Goal: Information Seeking & Learning: Learn about a topic

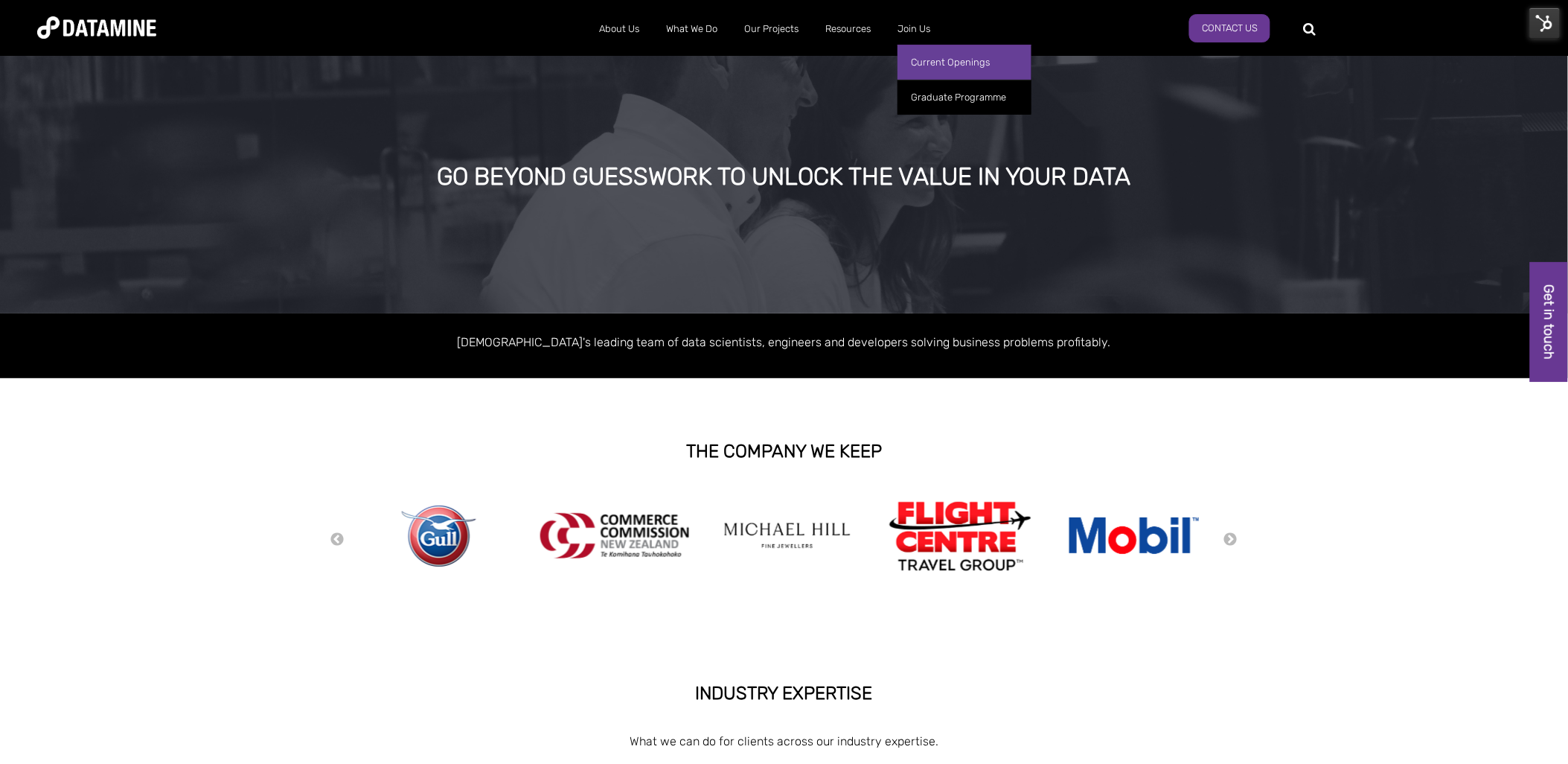
click at [922, 65] on link "Current Openings" at bounding box center [964, 62] width 134 height 35
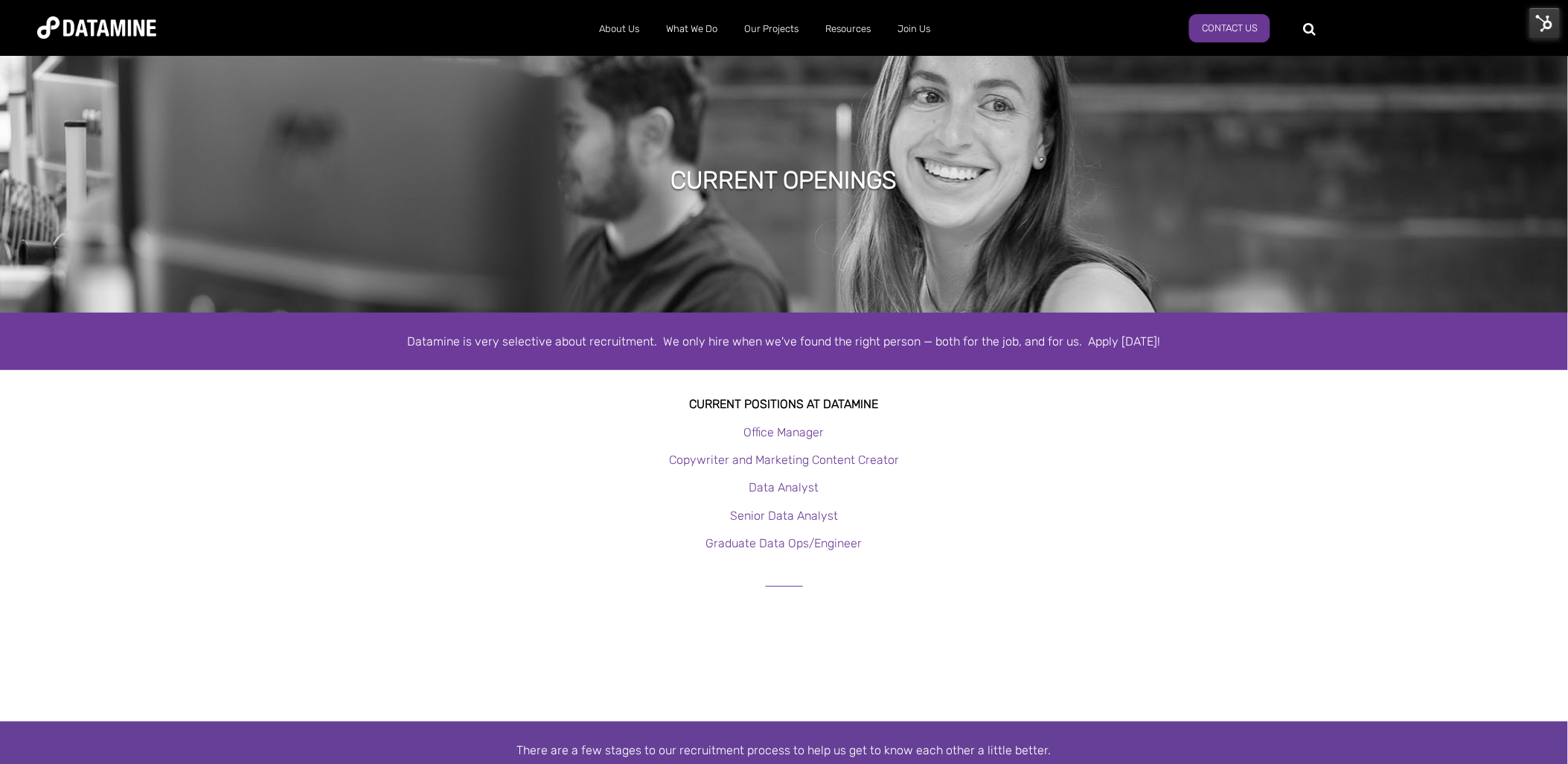
click at [1545, 23] on img at bounding box center [1545, 23] width 32 height 32
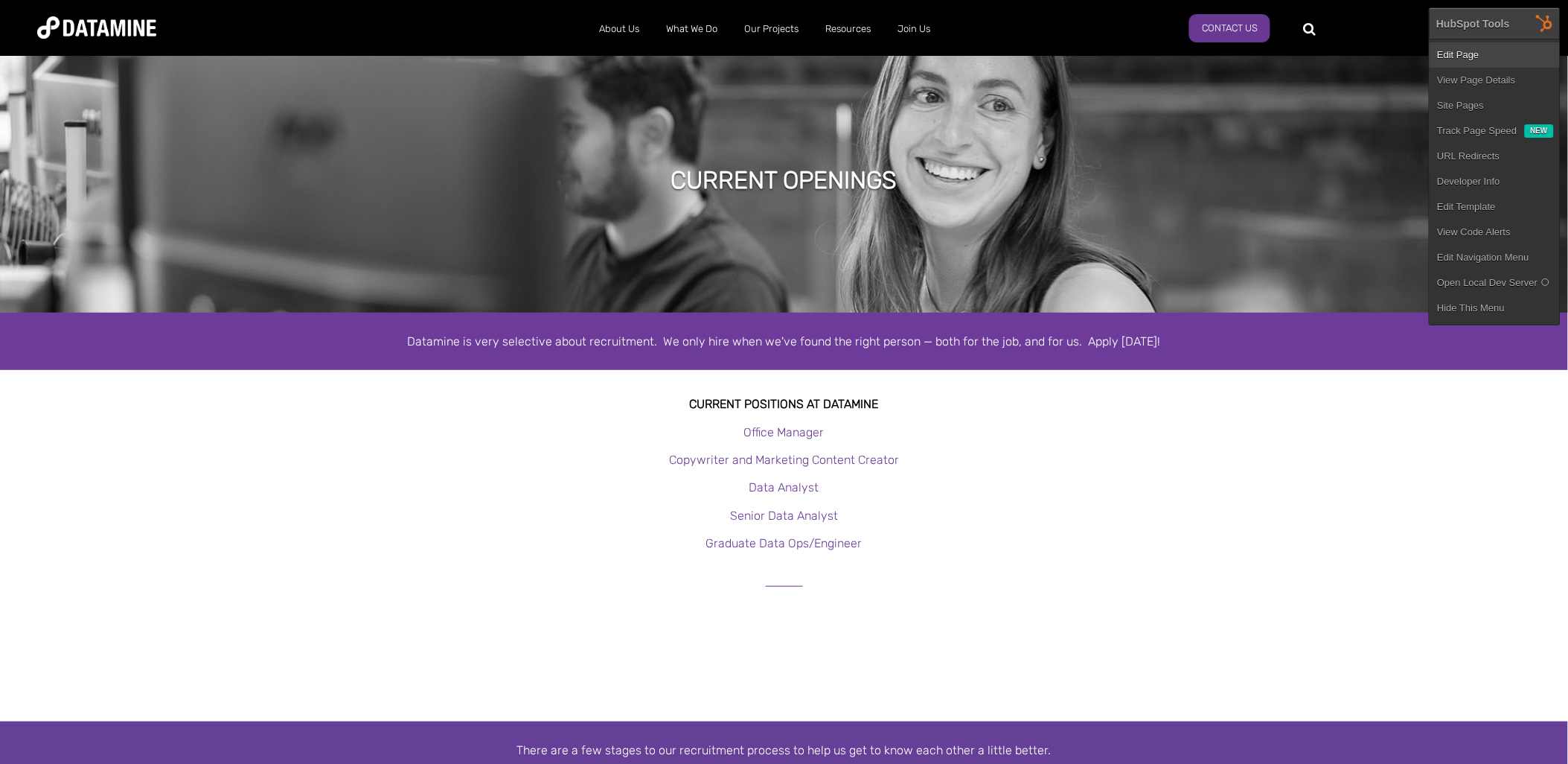
click at [1467, 55] on link "Edit Page" at bounding box center [1494, 55] width 130 height 26
